Goal: Task Accomplishment & Management: Use online tool/utility

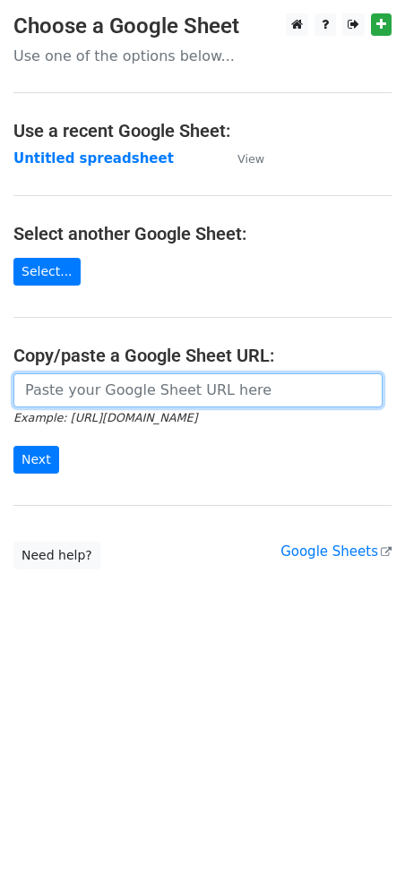
click at [158, 389] on input "url" at bounding box center [197, 390] width 369 height 34
paste input "https://docs.google.com/spreadsheets/d/1NtCWQtMcVBNWmPKGjWEPP9sWdpPhM8Qdu8ghAxU…"
type input "https://docs.google.com/spreadsheets/d/1NtCWQtMcVBNWmPKGjWEPP9sWdpPhM8Qdu8ghAxU…"
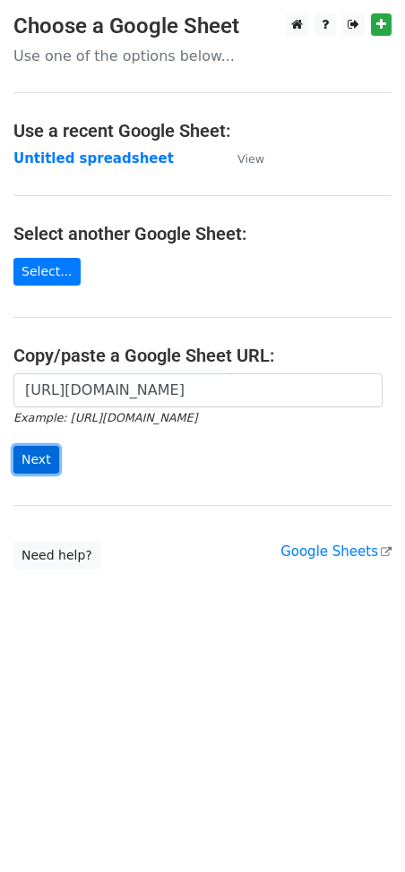
scroll to position [0, 0]
click at [24, 470] on input "Next" at bounding box center [36, 460] width 46 height 28
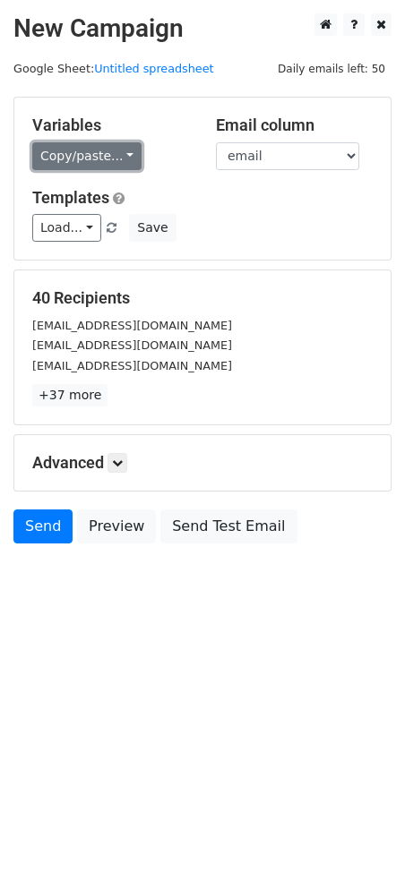
click at [106, 151] on link "Copy/paste..." at bounding box center [86, 156] width 109 height 28
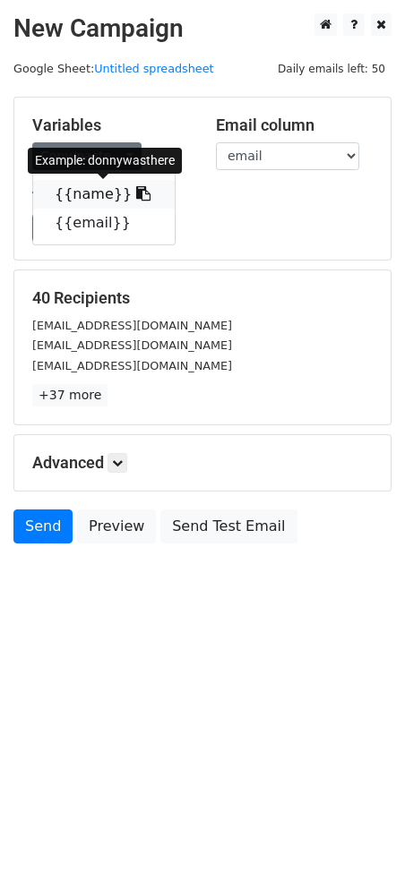
click at [132, 201] on span at bounding box center [141, 193] width 19 height 17
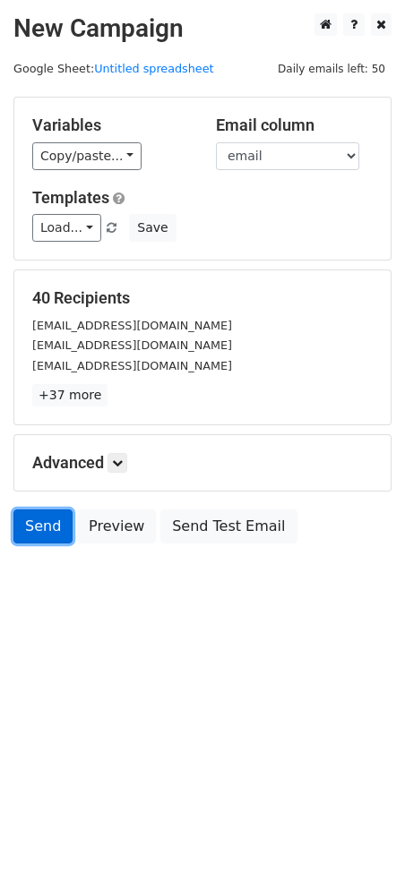
click at [50, 528] on link "Send" at bounding box center [42, 526] width 59 height 34
